Goal: Transaction & Acquisition: Purchase product/service

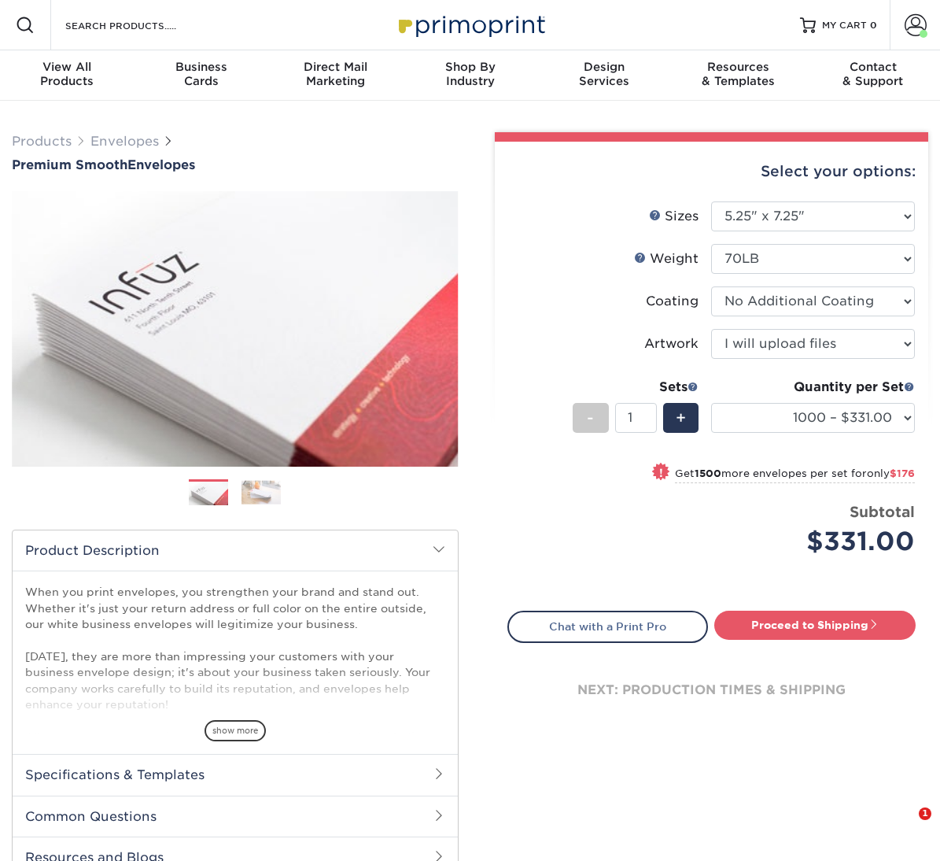
select select "5.25x7.25"
select select "upload"
select select "1000 – $331.00"
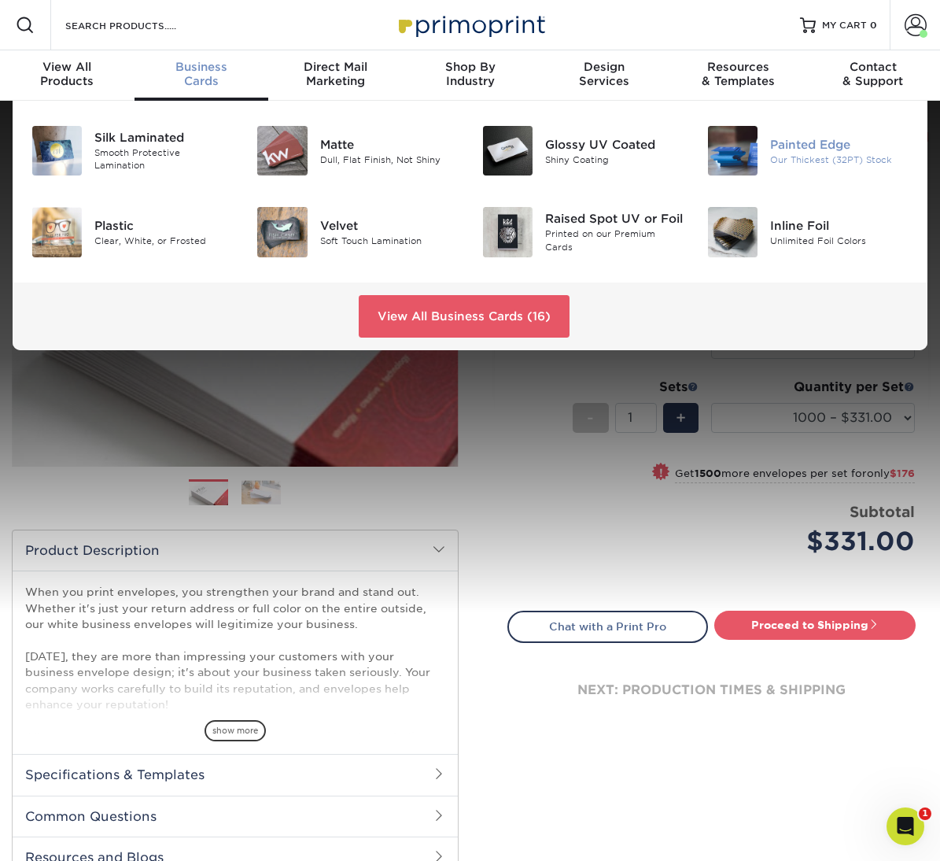
click at [797, 148] on div "Painted Edge" at bounding box center [839, 143] width 138 height 17
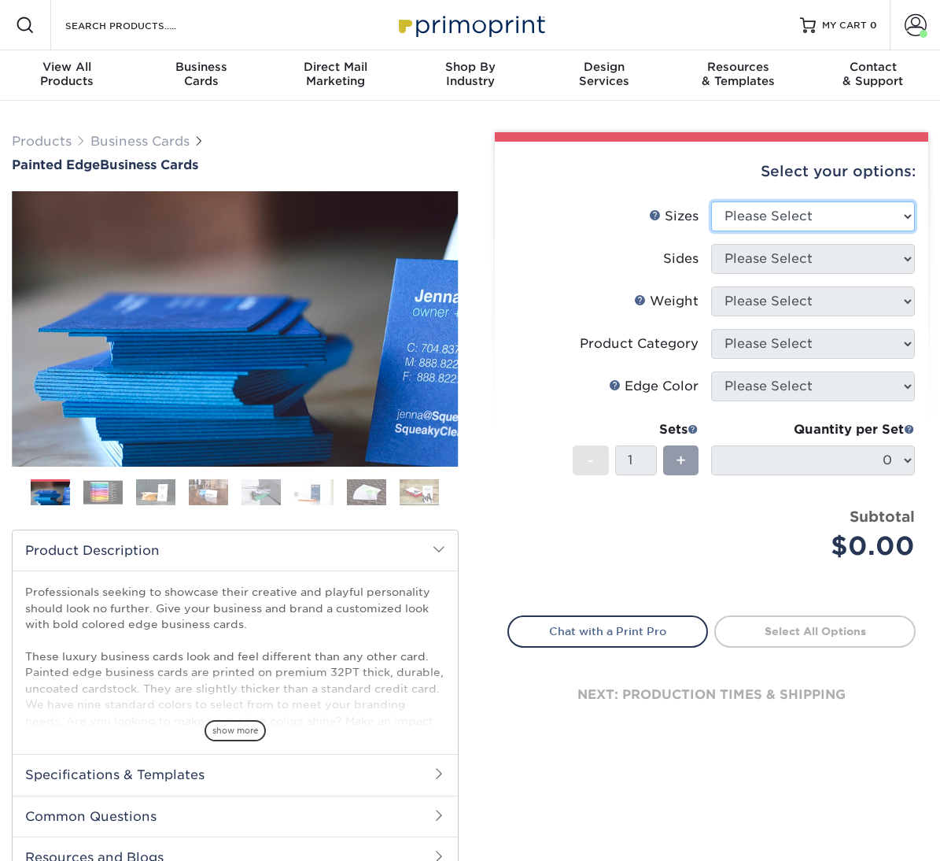
click at [800, 212] on select "Please Select 2" x 3.5" - Standard 2.125" x 3.375" - European 2.5" x 2.5" - Squ…" at bounding box center [813, 216] width 204 height 30
